Goal: Navigation & Orientation: Go to known website

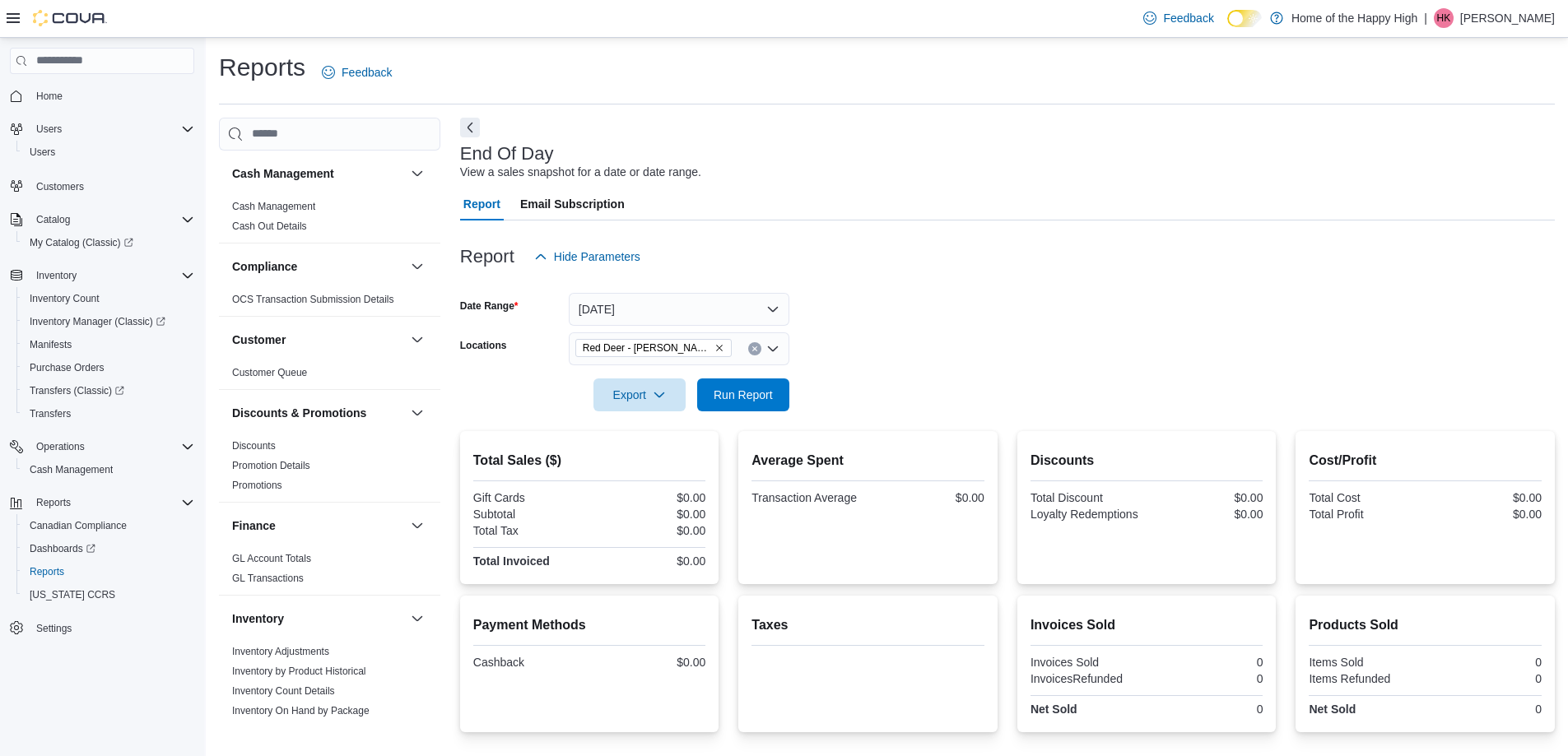
scroll to position [114, 0]
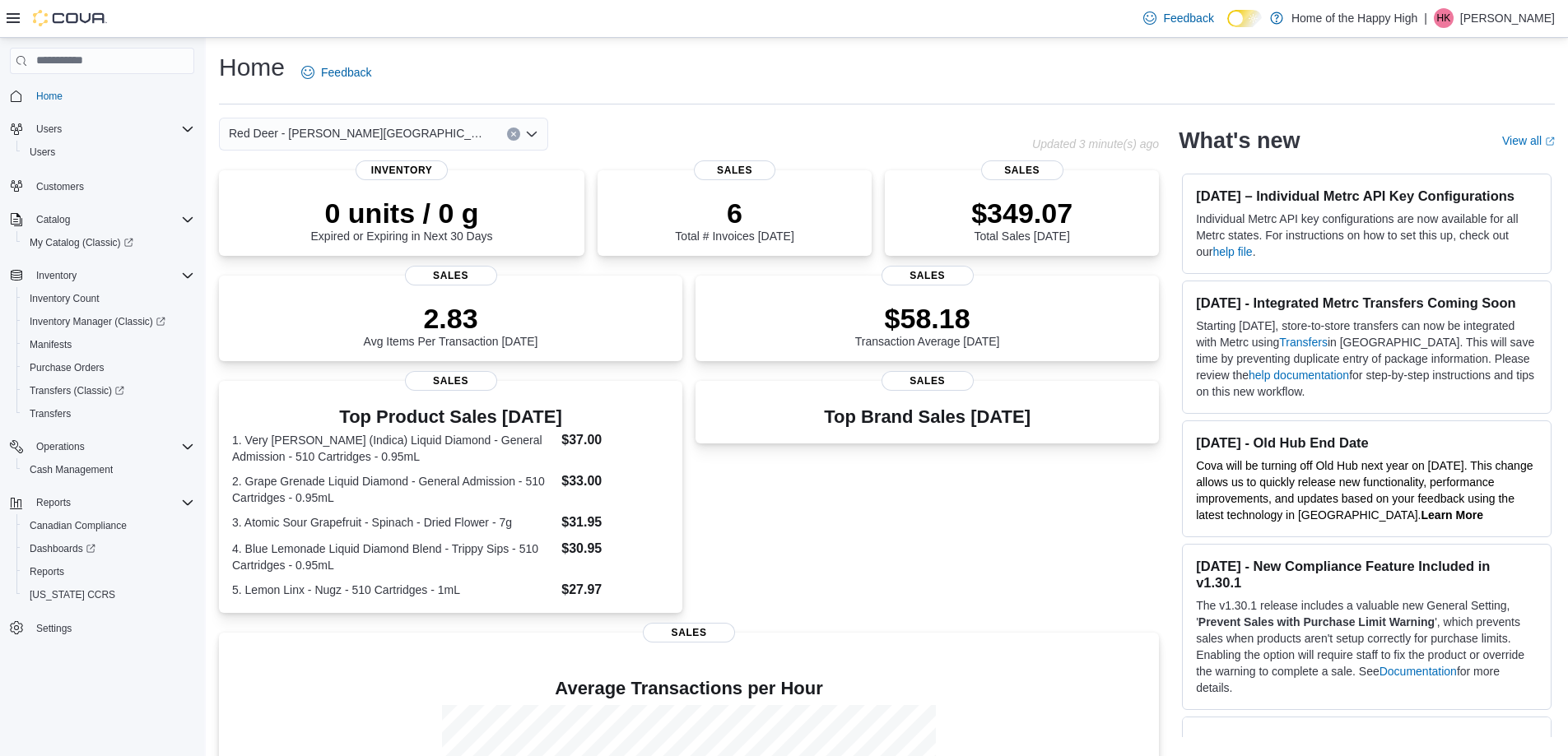
click at [1524, 18] on p "[PERSON_NAME]" at bounding box center [1508, 18] width 95 height 20
click at [1457, 160] on span "Sign Out" at bounding box center [1448, 160] width 45 height 17
